Goal: Check status: Check status

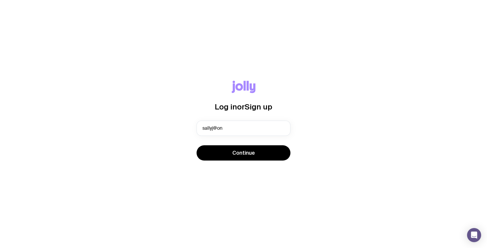
type input "[EMAIL_ADDRESS][DOMAIN_NAME]"
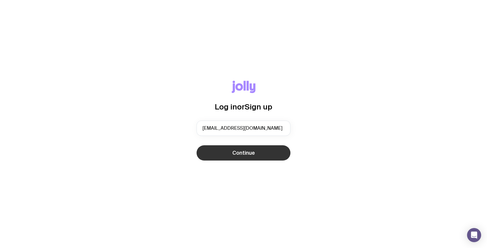
click at [240, 150] on span "Continue" at bounding box center [243, 152] width 23 height 7
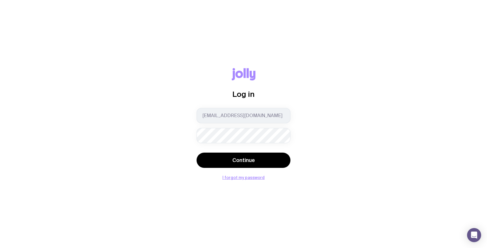
click at [197, 153] on button "Continue" at bounding box center [244, 160] width 94 height 15
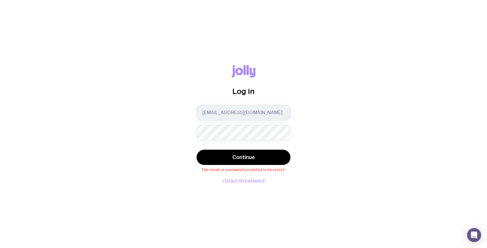
click at [247, 182] on button "I forgot my password" at bounding box center [243, 180] width 42 height 5
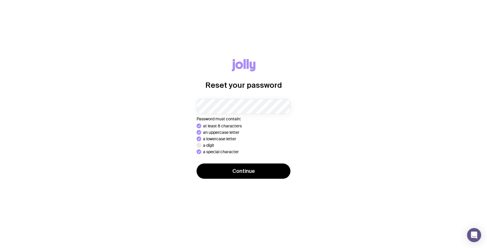
click at [197, 163] on button "Continue" at bounding box center [244, 170] width 94 height 15
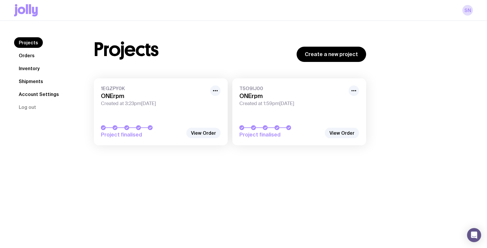
click at [36, 80] on link "Shipments" at bounding box center [31, 81] width 34 height 11
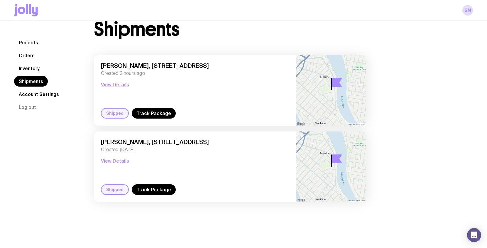
scroll to position [18, 0]
click at [121, 86] on button "View Details" at bounding box center [115, 84] width 28 height 7
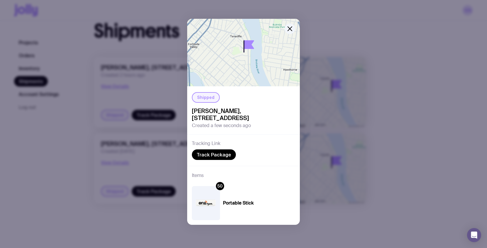
scroll to position [13, 0]
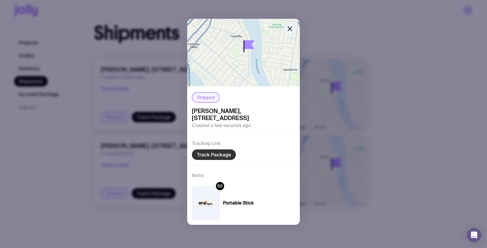
click at [217, 155] on link "Track Package" at bounding box center [214, 154] width 44 height 11
click at [291, 27] on icon "button" at bounding box center [290, 29] width 4 height 4
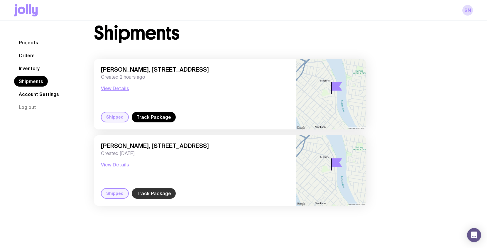
click at [155, 194] on link "Track Package" at bounding box center [154, 193] width 44 height 11
